Goal: Task Accomplishment & Management: Manage account settings

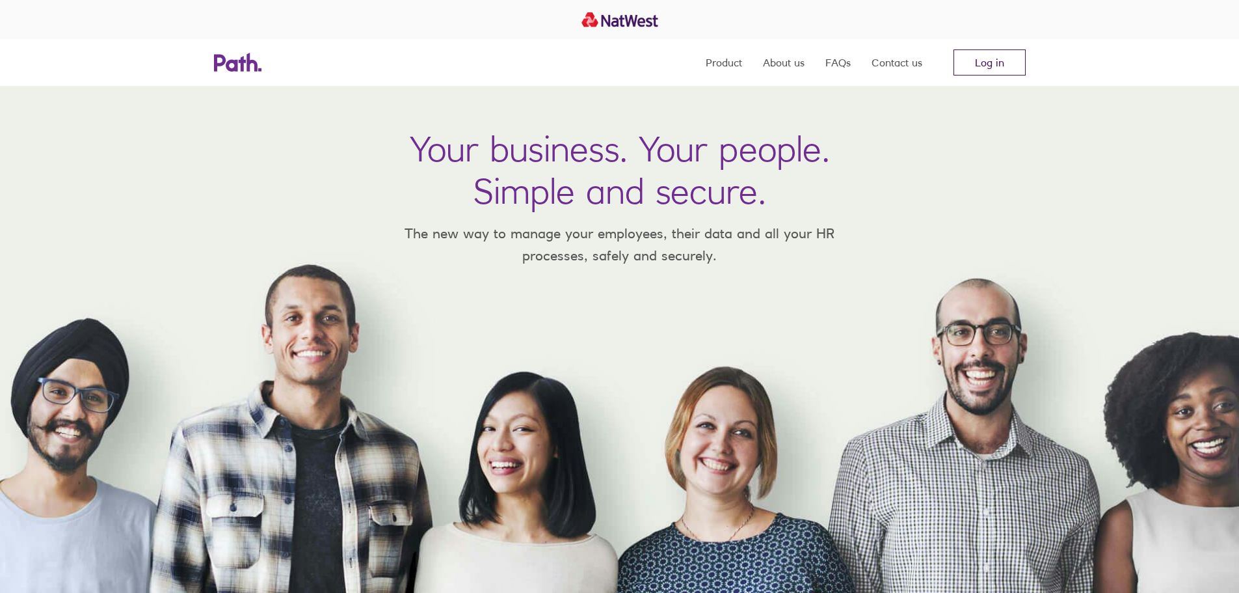
click at [989, 62] on link "Log in" at bounding box center [989, 62] width 72 height 26
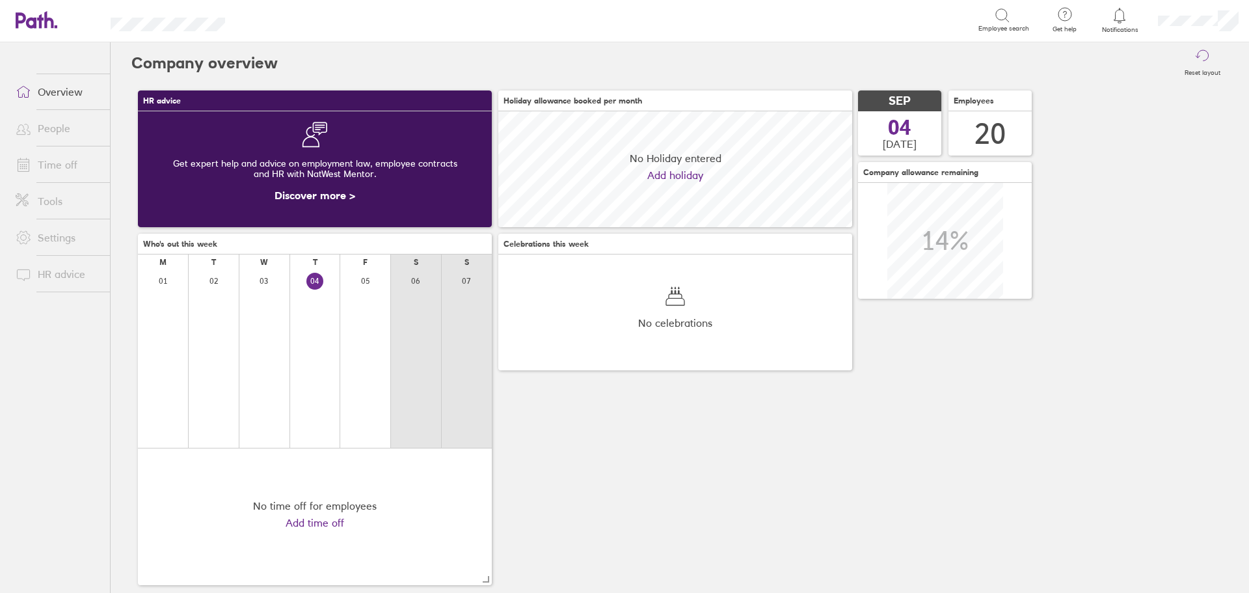
scroll to position [116, 354]
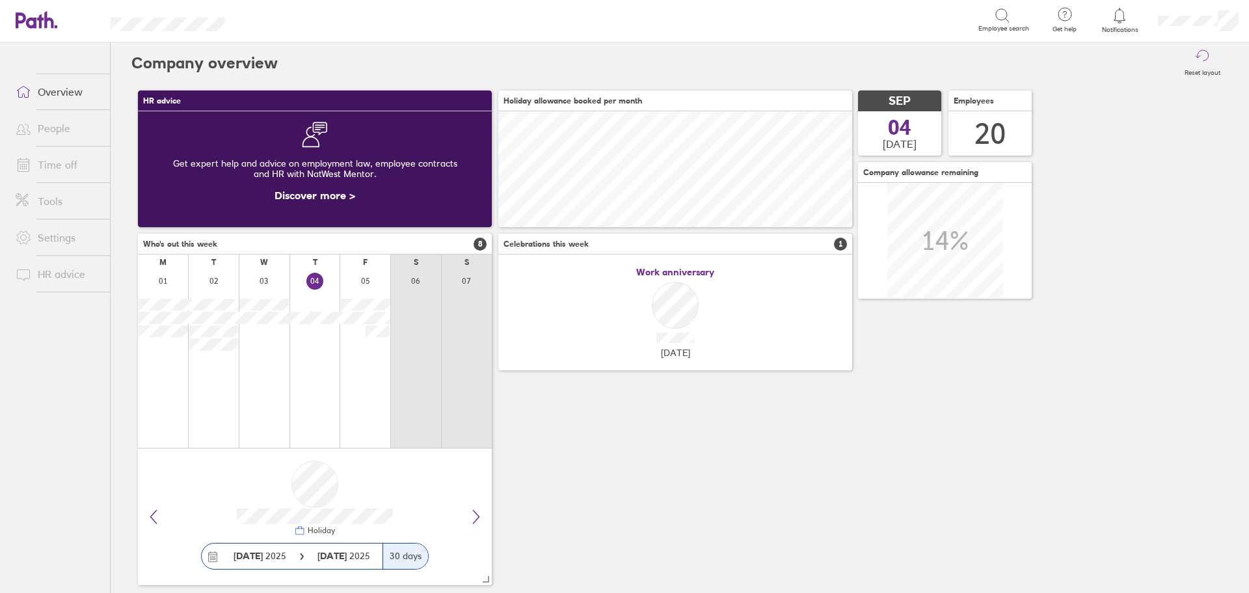
click at [49, 126] on link "People" at bounding box center [57, 128] width 105 height 26
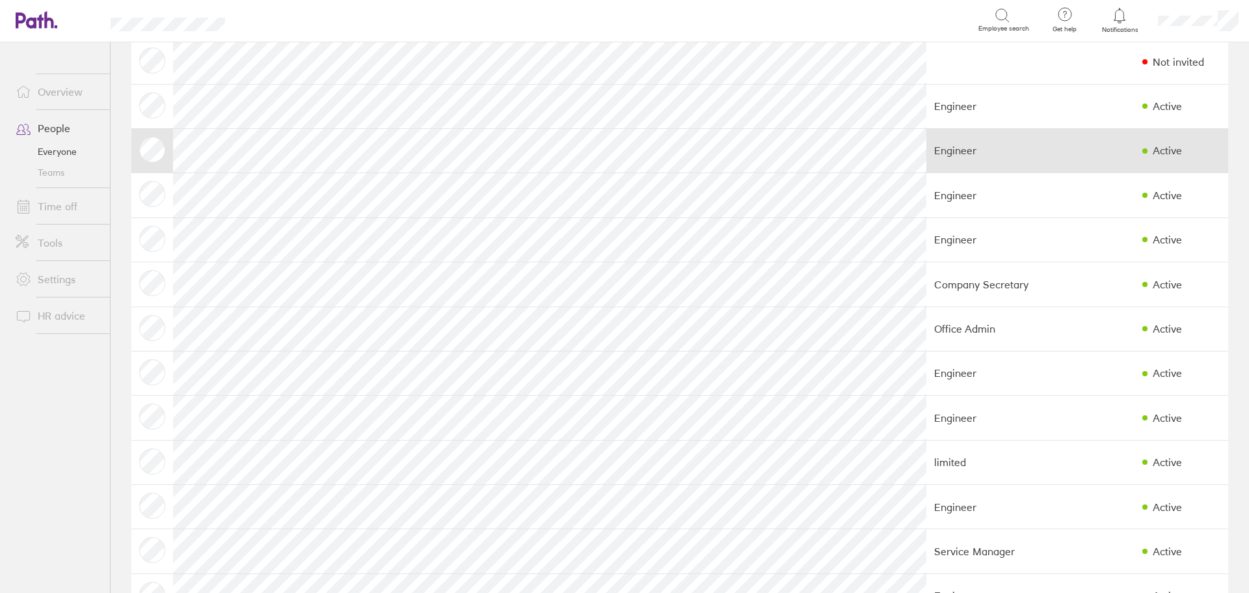
scroll to position [130, 0]
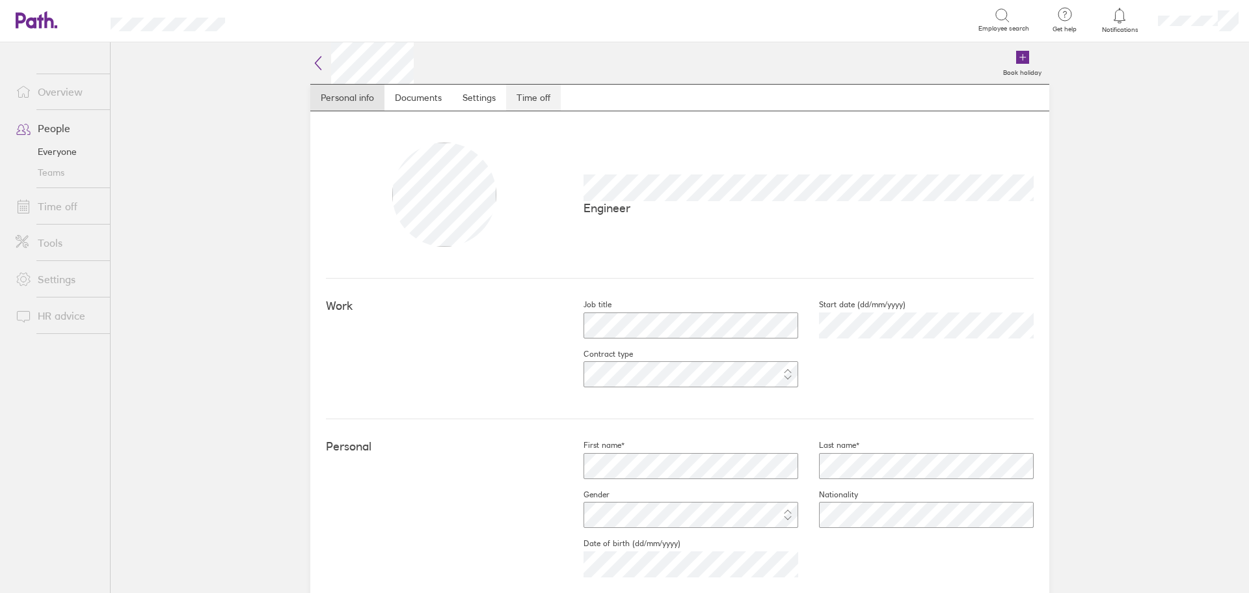
click at [531, 96] on link "Time off" at bounding box center [533, 98] width 55 height 26
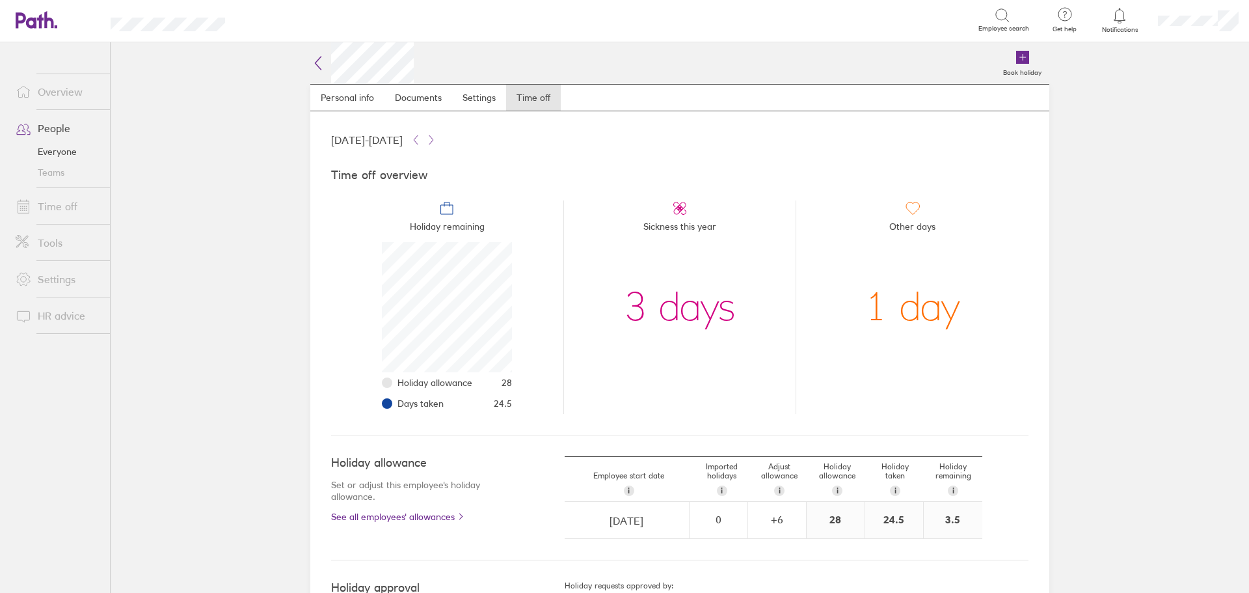
scroll to position [130, 130]
